Goal: Find specific page/section: Find specific page/section

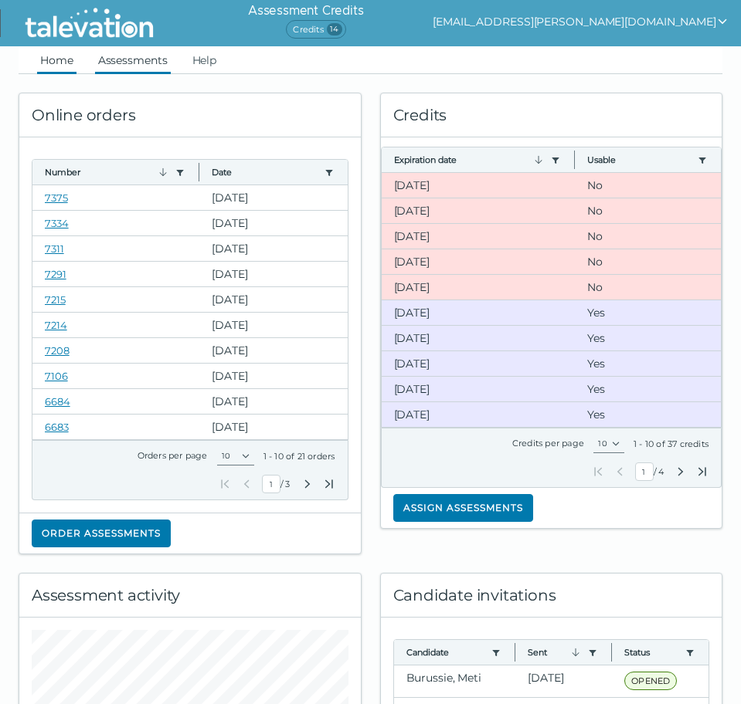
click at [116, 67] on link "Assessments" at bounding box center [133, 60] width 76 height 28
